Goal: Transaction & Acquisition: Obtain resource

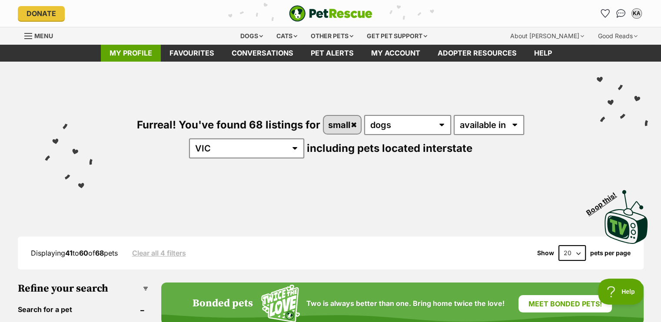
click at [142, 56] on link "My profile" at bounding box center [131, 53] width 60 height 17
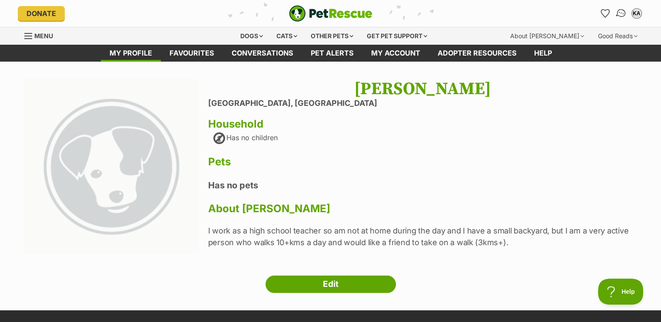
click at [619, 16] on img "Conversations" at bounding box center [621, 13] width 12 height 11
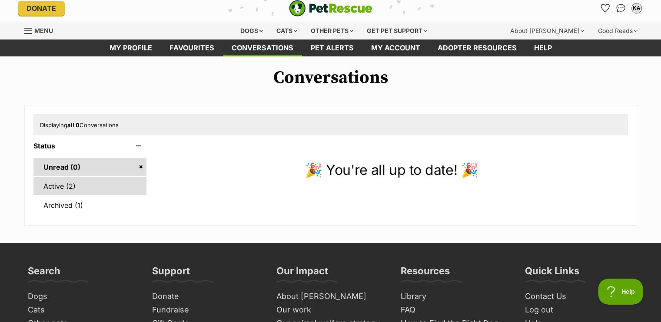
click at [83, 186] on link "Active (2)" at bounding box center [89, 186] width 113 height 18
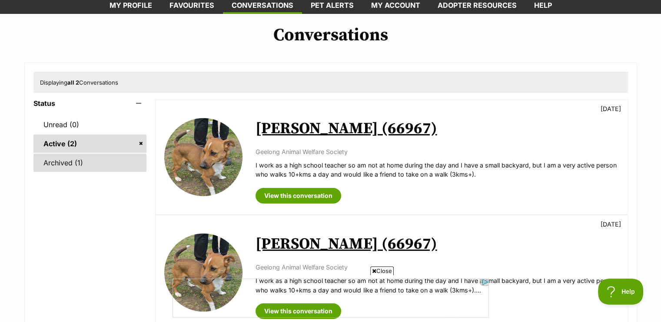
click at [95, 159] on link "Archived (1)" at bounding box center [89, 163] width 113 height 18
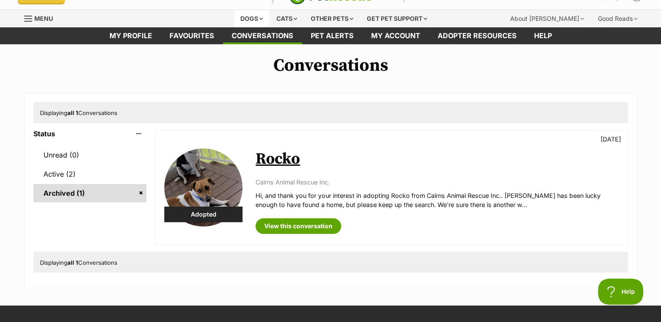
click at [248, 19] on div "Dogs" at bounding box center [251, 18] width 35 height 17
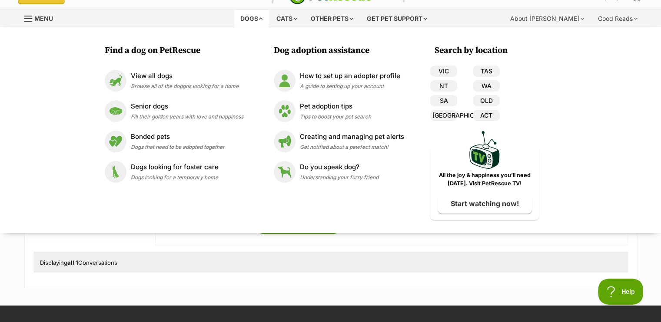
click at [438, 77] on div "VIC TAS NT WA SA QLD NSW ACT" at bounding box center [465, 95] width 70 height 59
click at [438, 75] on link "VIC" at bounding box center [443, 71] width 27 height 11
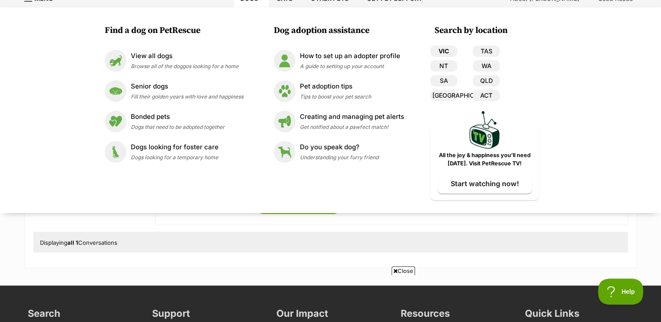
scroll to position [52, 0]
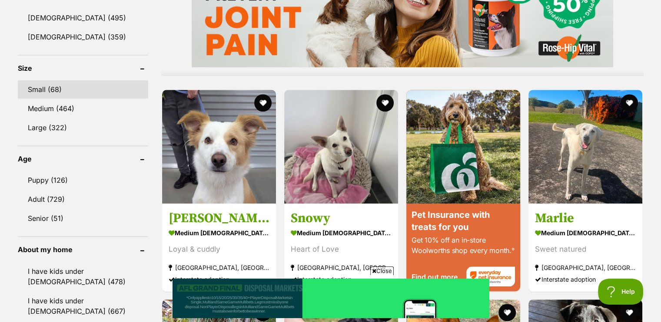
click at [59, 87] on link "Small (68)" at bounding box center [83, 89] width 130 height 18
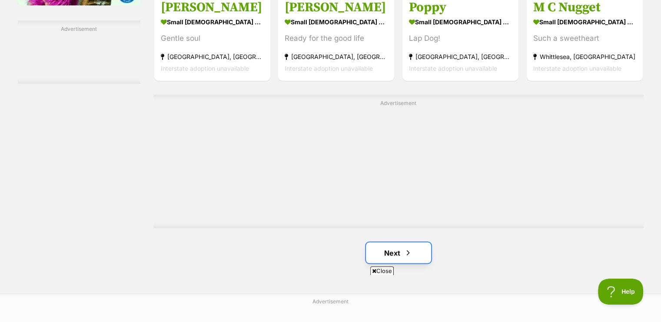
click at [384, 255] on link "Next" at bounding box center [398, 252] width 65 height 21
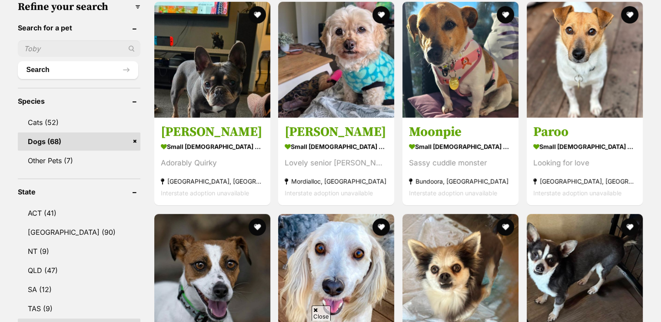
scroll to position [1411, 0]
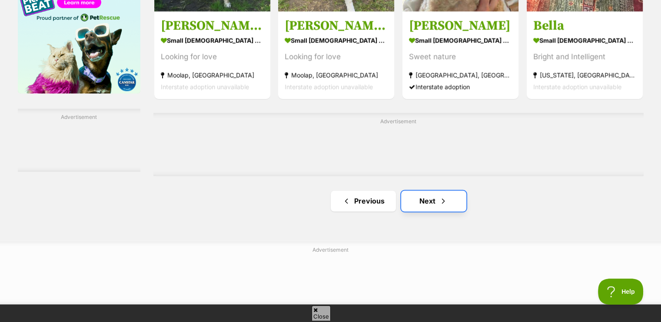
click at [424, 199] on link "Next" at bounding box center [433, 201] width 65 height 21
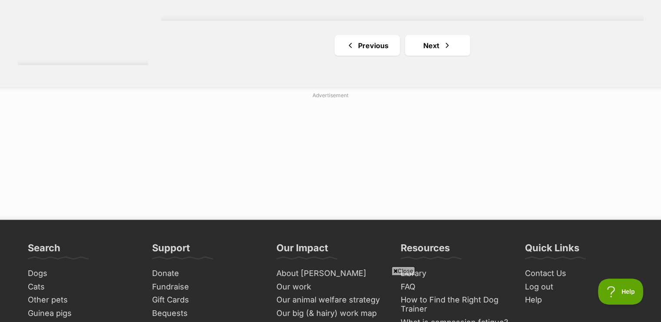
scroll to position [1776, 0]
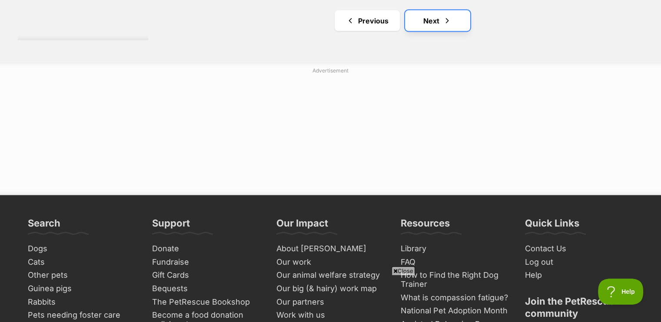
click at [433, 18] on link "Next" at bounding box center [437, 20] width 65 height 21
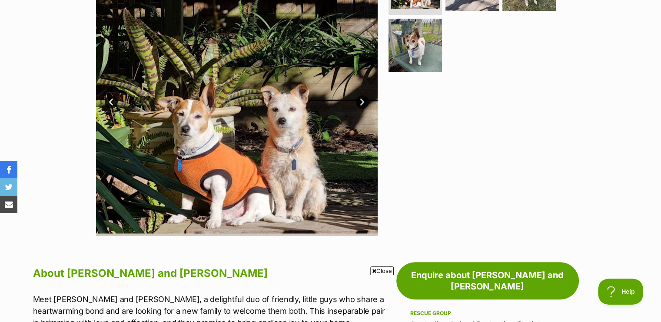
click at [281, 116] on img at bounding box center [236, 95] width 281 height 281
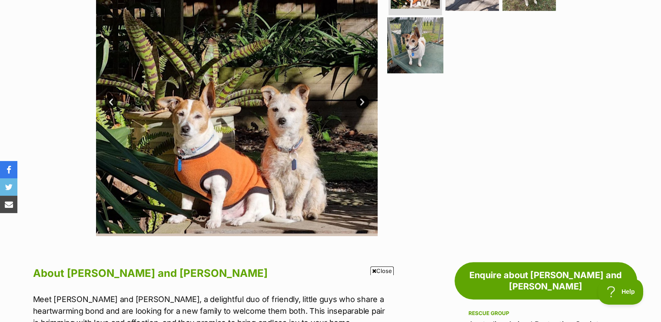
click at [402, 50] on img at bounding box center [415, 45] width 56 height 56
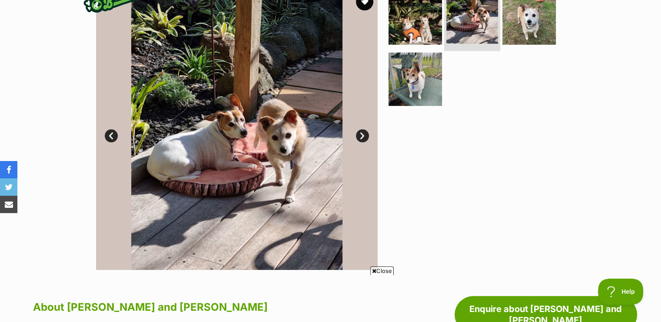
scroll to position [191, 0]
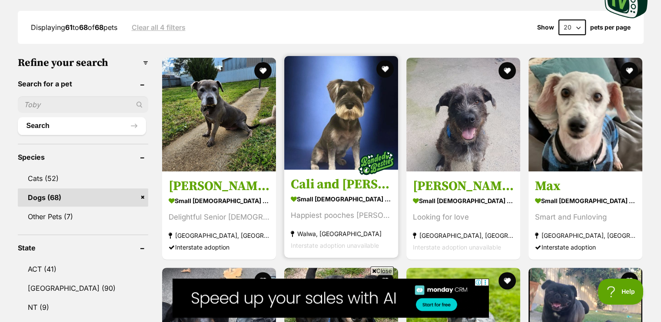
click at [377, 104] on img at bounding box center [341, 113] width 114 height 114
